Goal: Navigation & Orientation: Find specific page/section

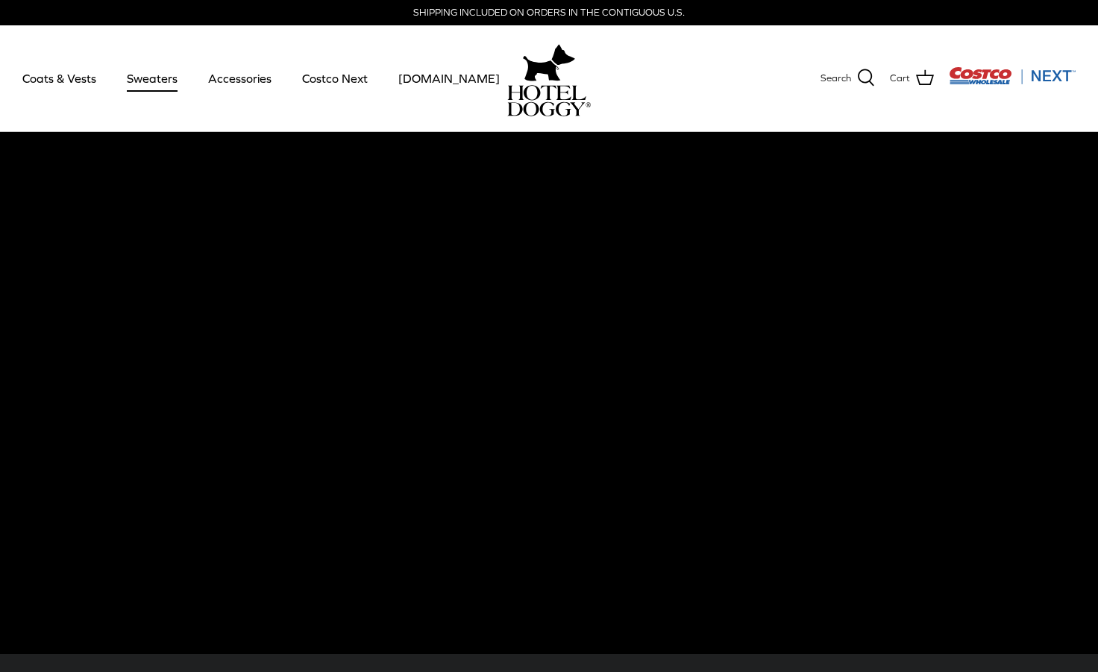
click at [137, 83] on link "Sweaters" at bounding box center [152, 78] width 78 height 51
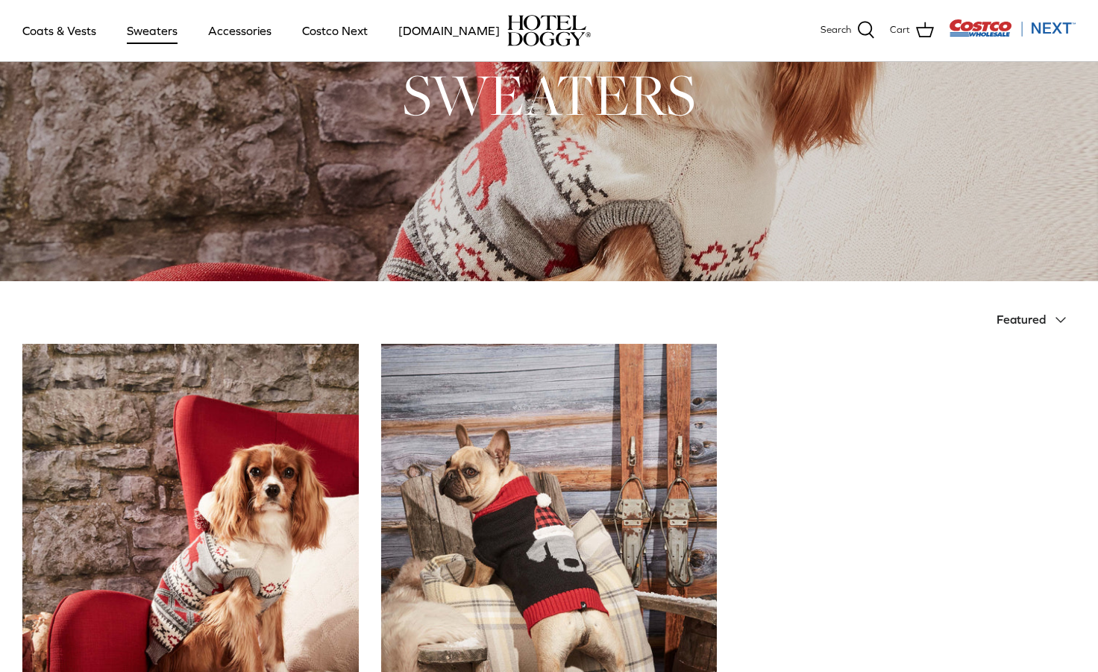
scroll to position [110, 0]
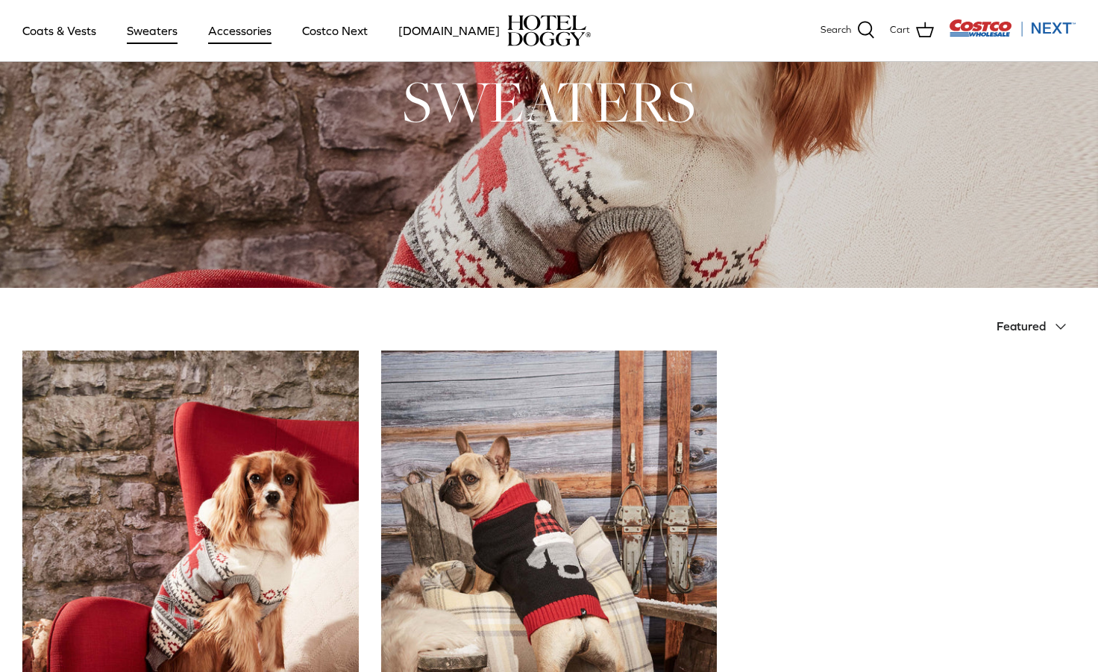
click at [228, 31] on link "Accessories" at bounding box center [240, 30] width 90 height 51
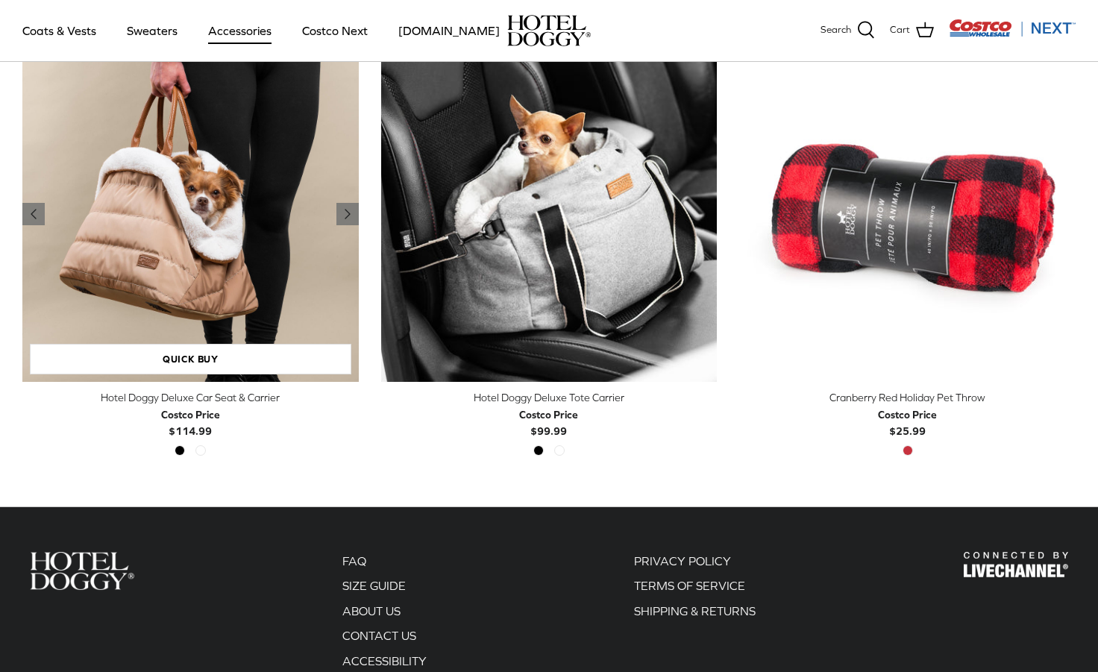
scroll to position [413, 0]
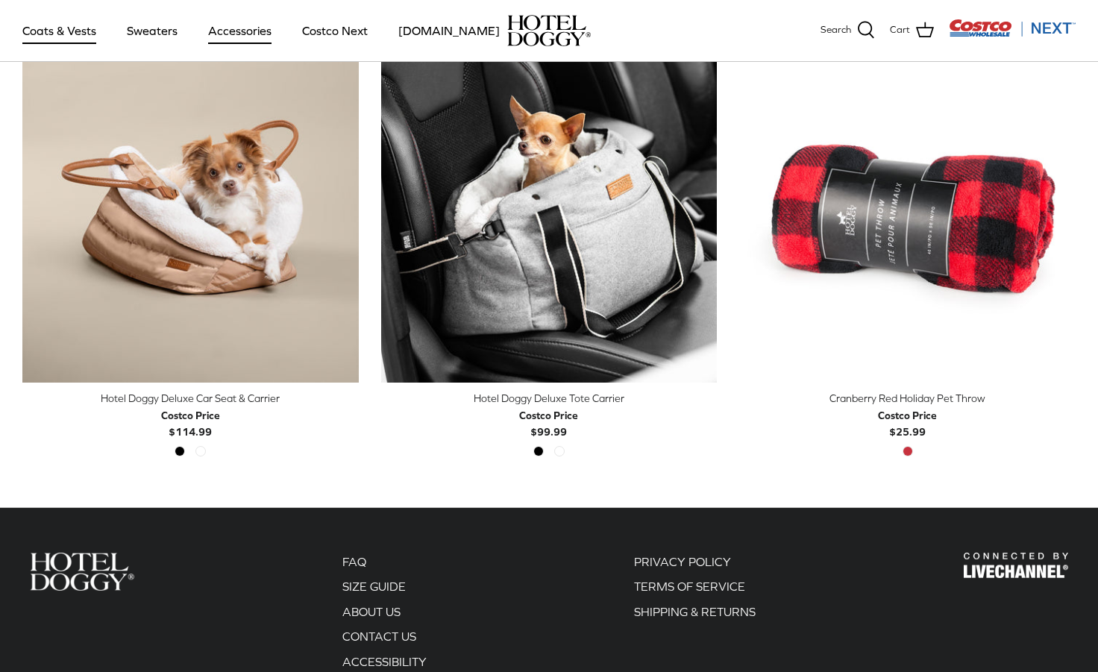
click at [76, 40] on link "Coats & Vests" at bounding box center [59, 30] width 101 height 51
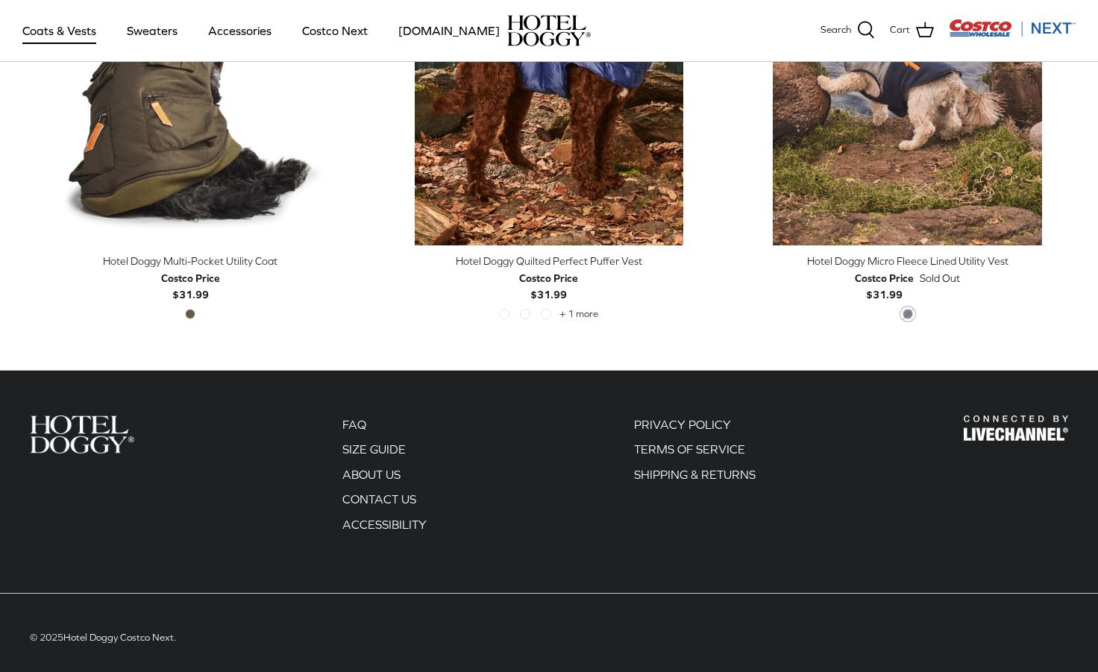
scroll to position [3267, 0]
